Goal: Task Accomplishment & Management: Manage account settings

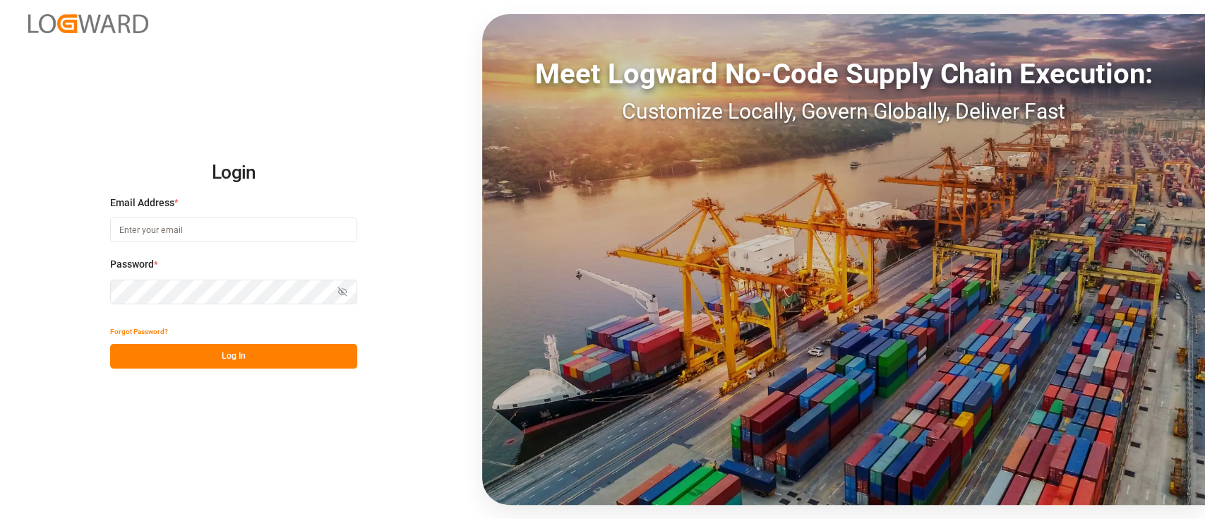
type input "[PERSON_NAME][EMAIL_ADDRESS][PERSON_NAME][DOMAIN_NAME]"
click at [220, 366] on button "Log In" at bounding box center [233, 356] width 247 height 25
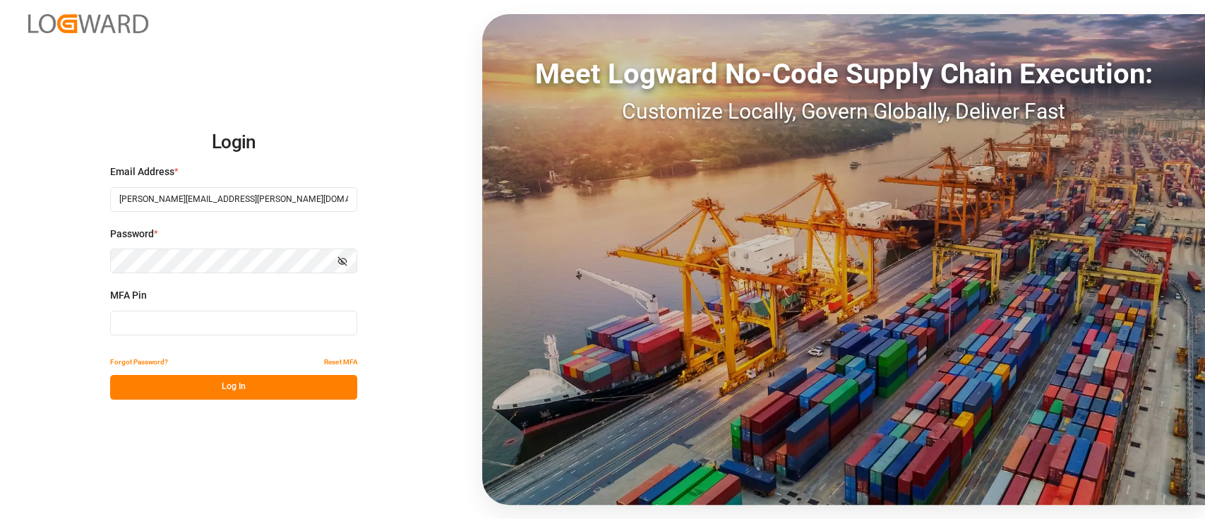
click at [198, 327] on input at bounding box center [233, 323] width 247 height 25
type input "419024"
click at [242, 398] on button "Log In" at bounding box center [233, 387] width 247 height 25
